Goal: Transaction & Acquisition: Purchase product/service

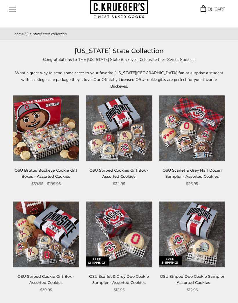
scroll to position [27, 0]
click at [57, 130] on img at bounding box center [46, 129] width 66 height 66
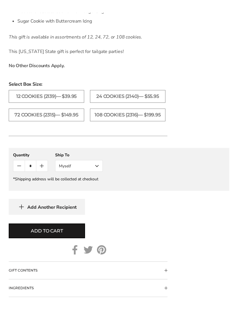
scroll to position [475, 0]
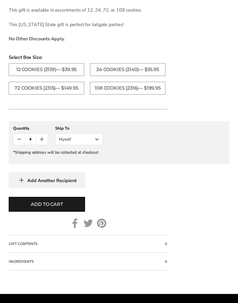
click at [100, 145] on button "Myself" at bounding box center [79, 140] width 48 height 12
click at [101, 165] on button "Other Recipient" at bounding box center [78, 160] width 47 height 10
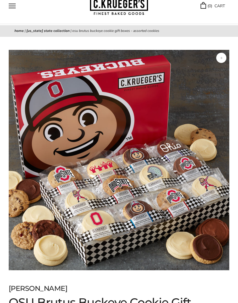
scroll to position [0, 0]
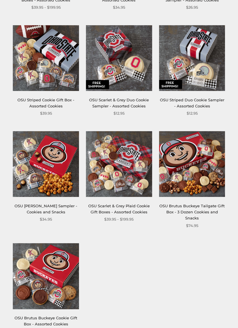
scroll to position [204, 0]
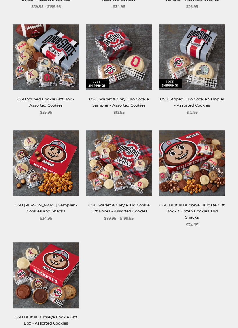
click at [204, 149] on img at bounding box center [192, 163] width 66 height 66
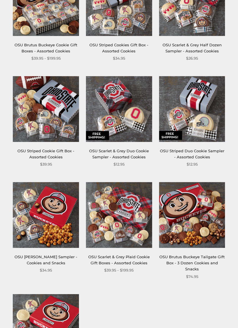
scroll to position [153, 0]
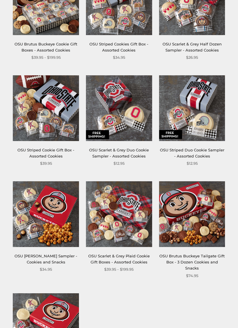
click at [158, 302] on div "**********" at bounding box center [115, 184] width 233 height 430
click at [72, 209] on img at bounding box center [46, 214] width 66 height 66
